Goal: Task Accomplishment & Management: Use online tool/utility

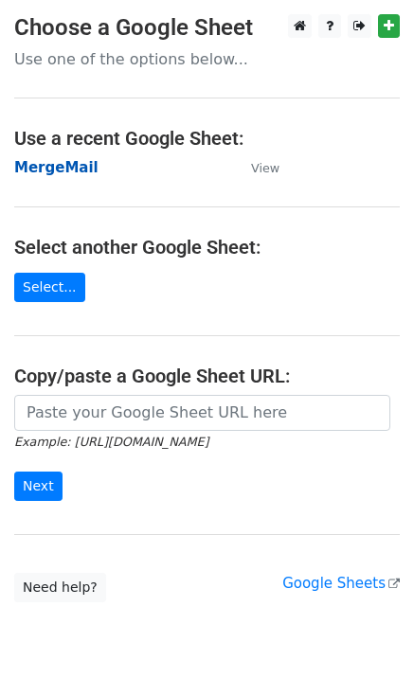
click at [68, 163] on strong "MergeMail" at bounding box center [56, 167] width 84 height 17
click at [62, 171] on strong "MergeMail" at bounding box center [56, 167] width 84 height 17
click at [73, 167] on strong "MergeMail" at bounding box center [56, 167] width 84 height 17
click at [41, 168] on strong "MergeMail" at bounding box center [56, 167] width 84 height 17
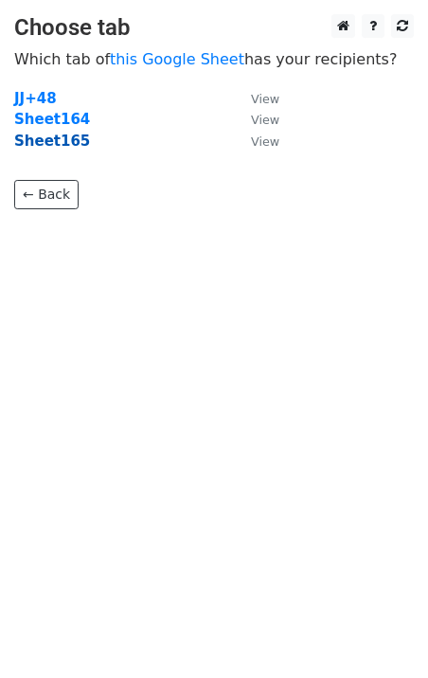
click at [65, 150] on strong "Sheet165" at bounding box center [52, 141] width 76 height 17
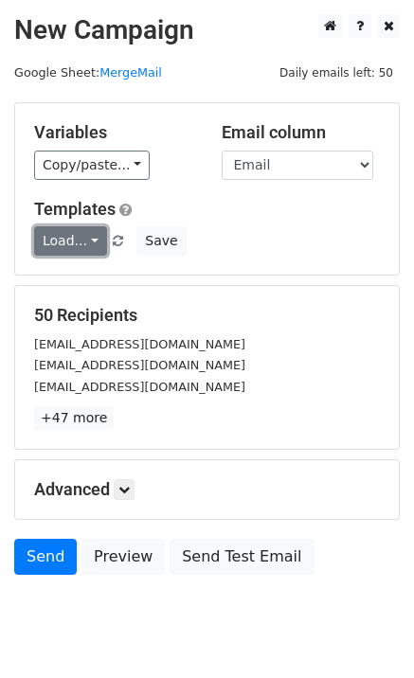
click at [72, 243] on link "Load..." at bounding box center [70, 240] width 73 height 29
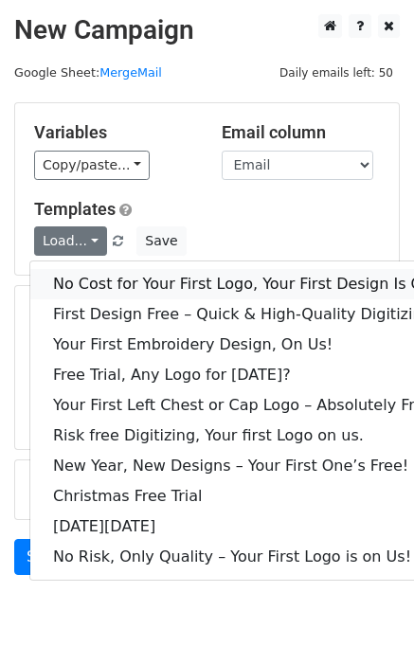
click at [134, 271] on link "No Cost for Your First Logo, Your First Design Is On Us!" at bounding box center [257, 284] width 454 height 30
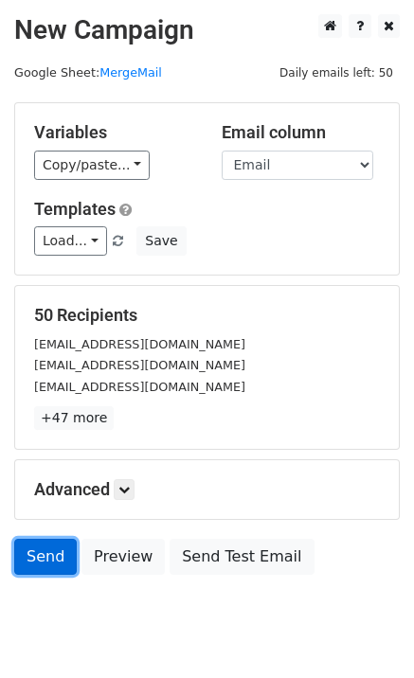
click at [46, 566] on link "Send" at bounding box center [45, 557] width 62 height 36
